Goal: Use online tool/utility: Utilize a website feature to perform a specific function

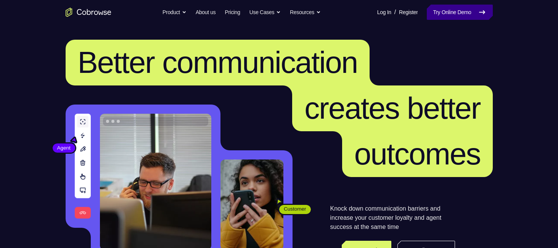
click at [439, 9] on link "Try Online Demo" at bounding box center [460, 12] width 66 height 15
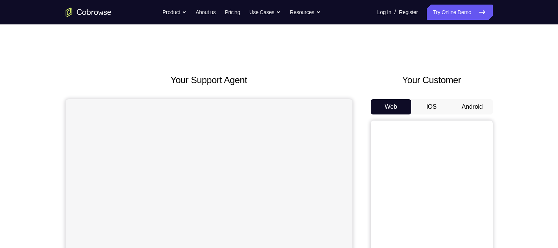
click at [465, 106] on button "Android" at bounding box center [472, 106] width 41 height 15
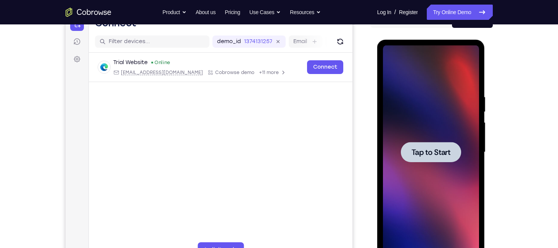
scroll to position [87, 0]
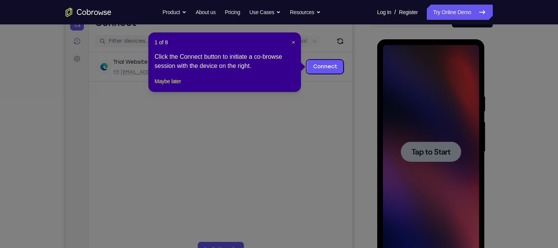
click at [442, 153] on icon at bounding box center [282, 124] width 564 height 248
click at [294, 41] on span "×" at bounding box center [293, 42] width 3 height 6
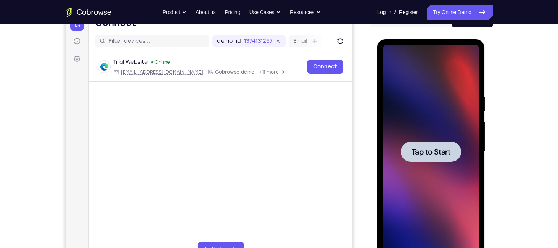
click at [420, 150] on span "Tap to Start" at bounding box center [431, 152] width 39 height 8
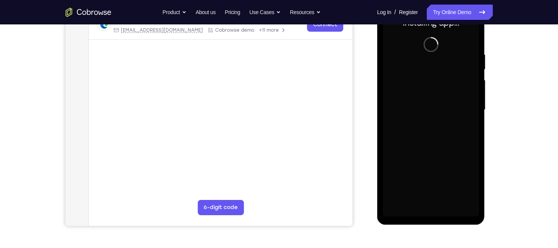
scroll to position [129, 0]
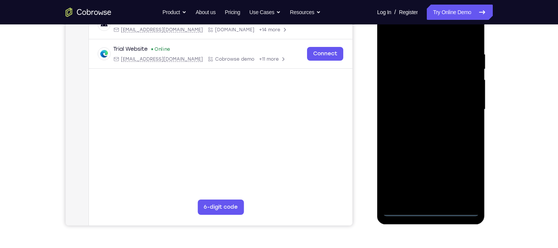
click at [432, 212] on div at bounding box center [431, 110] width 96 height 214
click at [469, 180] on div at bounding box center [431, 110] width 96 height 214
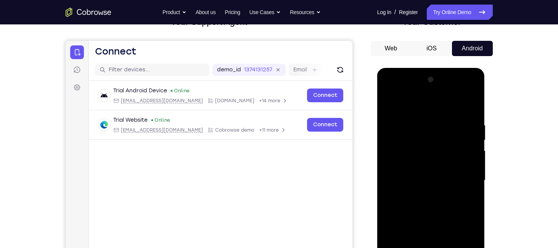
scroll to position [59, 0]
click at [420, 102] on div at bounding box center [431, 180] width 96 height 214
click at [403, 158] on div at bounding box center [431, 180] width 96 height 214
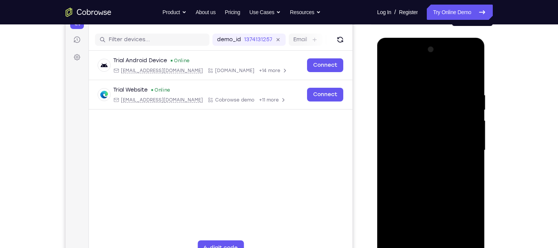
click at [430, 152] on div at bounding box center [431, 150] width 96 height 214
click at [415, 142] on div at bounding box center [431, 150] width 96 height 214
click at [427, 161] on div at bounding box center [431, 150] width 96 height 214
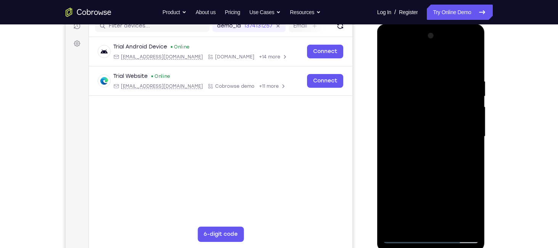
scroll to position [104, 0]
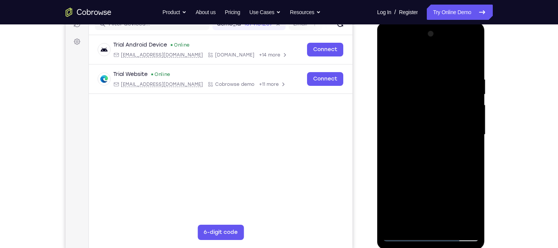
drag, startPoint x: 426, startPoint y: 219, endPoint x: 426, endPoint y: 131, distance: 88.1
click at [426, 131] on div at bounding box center [431, 135] width 96 height 214
click at [427, 217] on div at bounding box center [431, 135] width 96 height 214
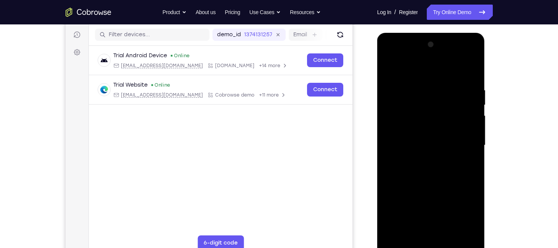
scroll to position [93, 0]
click at [473, 70] on div at bounding box center [431, 146] width 96 height 214
click at [416, 80] on div at bounding box center [431, 146] width 96 height 214
click at [419, 179] on div at bounding box center [431, 146] width 96 height 214
click at [423, 211] on div at bounding box center [431, 146] width 96 height 214
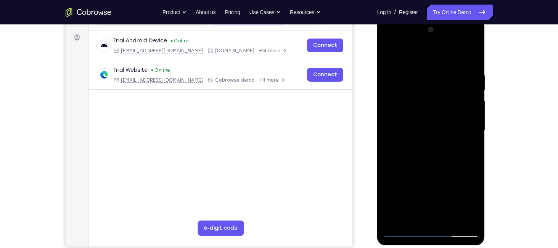
scroll to position [109, 0]
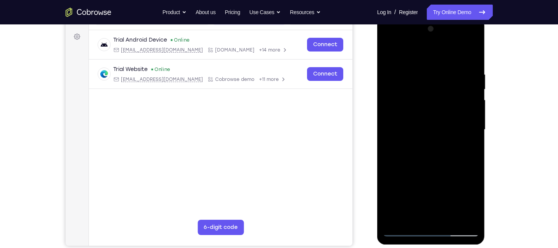
click at [472, 53] on div at bounding box center [431, 130] width 96 height 214
drag, startPoint x: 421, startPoint y: 196, endPoint x: 428, endPoint y: 145, distance: 51.7
click at [428, 145] on div at bounding box center [431, 130] width 96 height 214
click at [448, 57] on div at bounding box center [431, 130] width 96 height 214
click at [426, 167] on div at bounding box center [431, 130] width 96 height 214
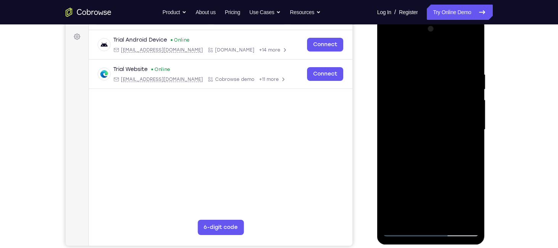
click at [434, 122] on div at bounding box center [431, 130] width 96 height 214
click at [437, 106] on div at bounding box center [431, 130] width 96 height 214
click at [428, 96] on div at bounding box center [431, 130] width 96 height 214
click at [432, 155] on div at bounding box center [431, 130] width 96 height 214
click at [433, 150] on div at bounding box center [431, 130] width 96 height 214
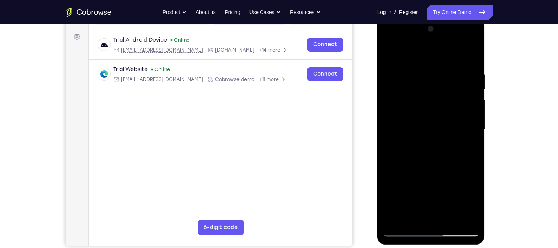
click at [412, 93] on div at bounding box center [431, 130] width 96 height 214
click at [430, 146] on div at bounding box center [431, 130] width 96 height 214
click at [435, 100] on div at bounding box center [431, 130] width 96 height 214
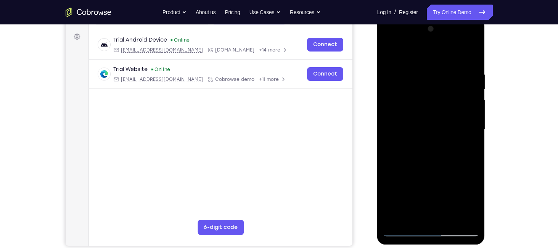
click at [435, 100] on div at bounding box center [431, 130] width 96 height 214
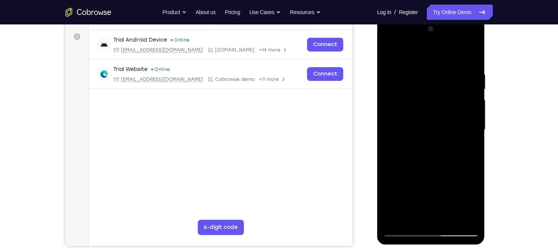
click at [435, 100] on div at bounding box center [431, 130] width 96 height 214
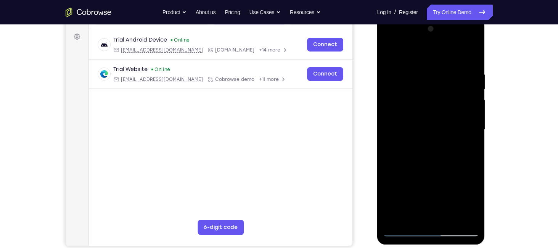
click at [435, 100] on div at bounding box center [431, 130] width 96 height 214
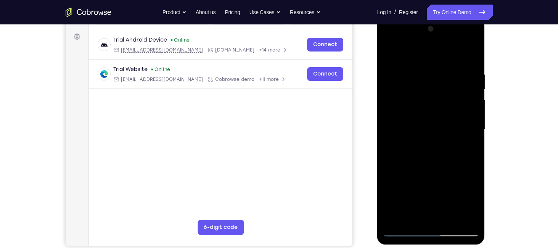
click at [435, 100] on div at bounding box center [431, 130] width 96 height 214
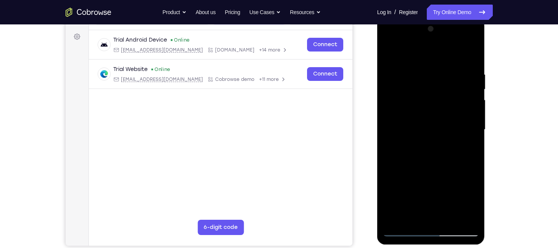
click at [435, 100] on div at bounding box center [431, 130] width 96 height 214
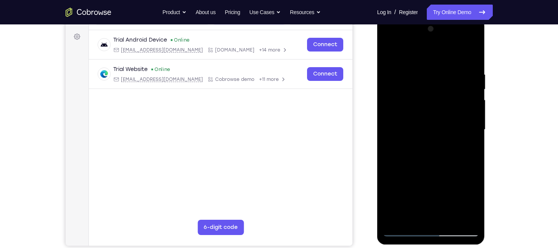
click at [435, 100] on div at bounding box center [431, 130] width 96 height 214
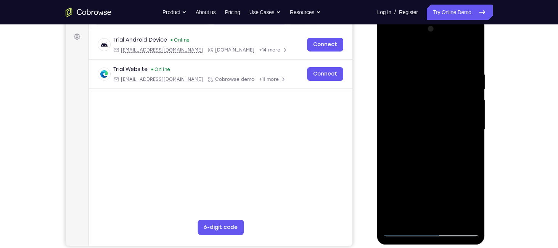
click at [435, 100] on div at bounding box center [431, 130] width 96 height 214
click at [426, 95] on div at bounding box center [431, 130] width 96 height 214
click at [428, 184] on div at bounding box center [431, 130] width 96 height 214
click at [417, 97] on div at bounding box center [431, 130] width 96 height 214
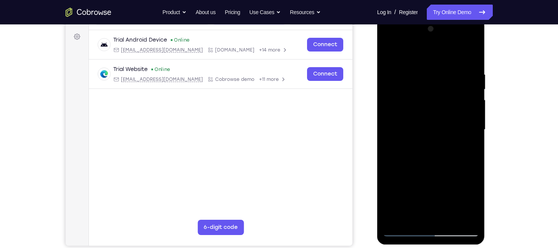
scroll to position [93, 0]
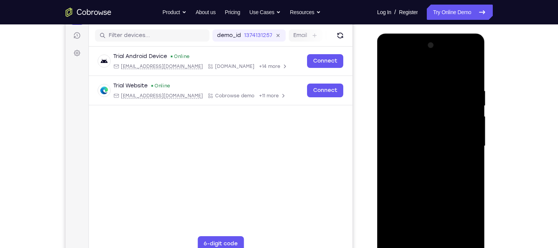
click at [433, 166] on div at bounding box center [431, 146] width 96 height 214
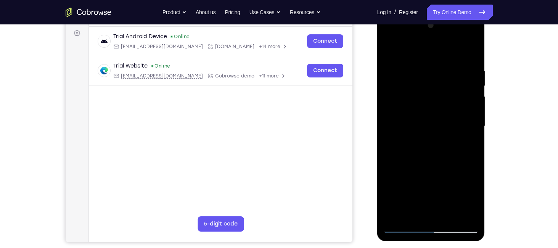
scroll to position [113, 0]
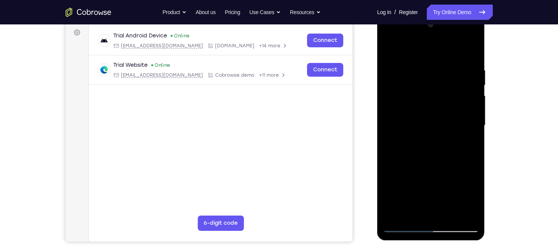
drag, startPoint x: 433, startPoint y: 49, endPoint x: 423, endPoint y: 197, distance: 148.0
click at [423, 197] on div at bounding box center [431, 126] width 96 height 214
click at [423, 87] on div at bounding box center [431, 126] width 96 height 214
click at [420, 65] on div at bounding box center [431, 126] width 96 height 214
drag, startPoint x: 420, startPoint y: 65, endPoint x: 426, endPoint y: 198, distance: 132.9
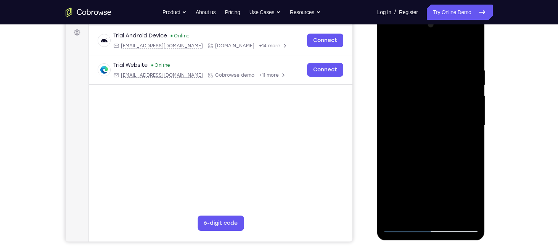
click at [426, 198] on div at bounding box center [431, 126] width 96 height 214
click at [422, 101] on div at bounding box center [431, 126] width 96 height 214
drag, startPoint x: 423, startPoint y: 56, endPoint x: 418, endPoint y: 183, distance: 127.1
click at [418, 183] on div at bounding box center [431, 126] width 96 height 214
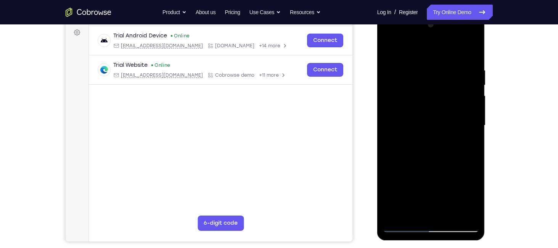
click at [431, 93] on div at bounding box center [431, 126] width 96 height 214
